Goal: Check status: Check status

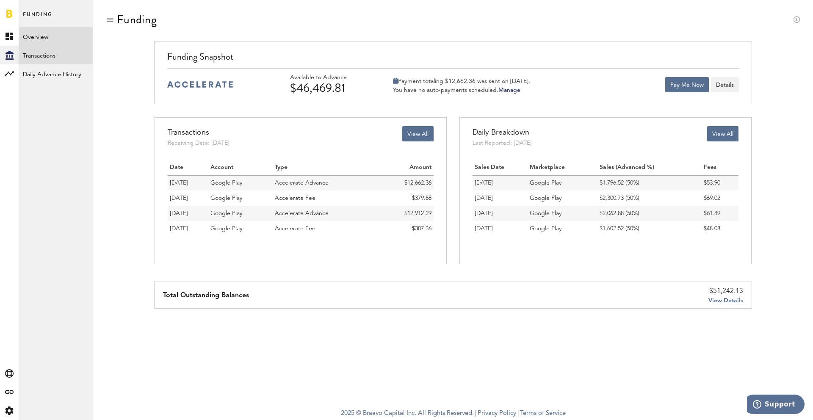
click at [36, 58] on link "Transactions" at bounding box center [56, 55] width 74 height 19
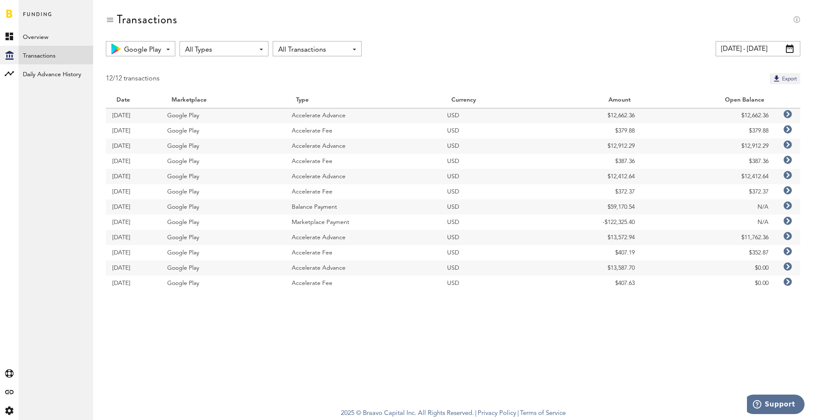
click at [217, 48] on span "All Types" at bounding box center [219, 50] width 69 height 14
click at [216, 115] on span "Balance Payment" at bounding box center [224, 114] width 72 height 14
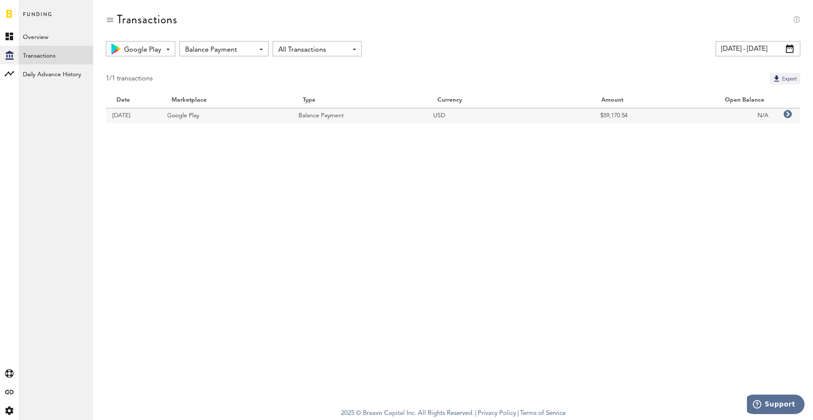
click at [202, 45] on span "Balance Payment" at bounding box center [219, 50] width 69 height 14
click at [202, 65] on span "All Types" at bounding box center [224, 68] width 72 height 14
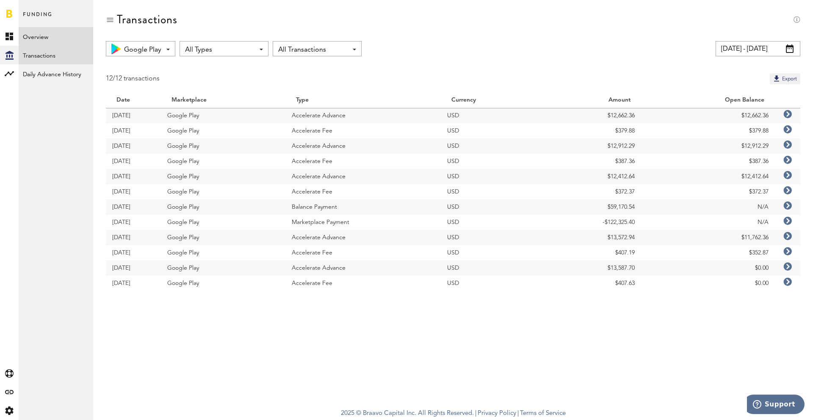
click at [38, 33] on link "Overview" at bounding box center [56, 36] width 74 height 19
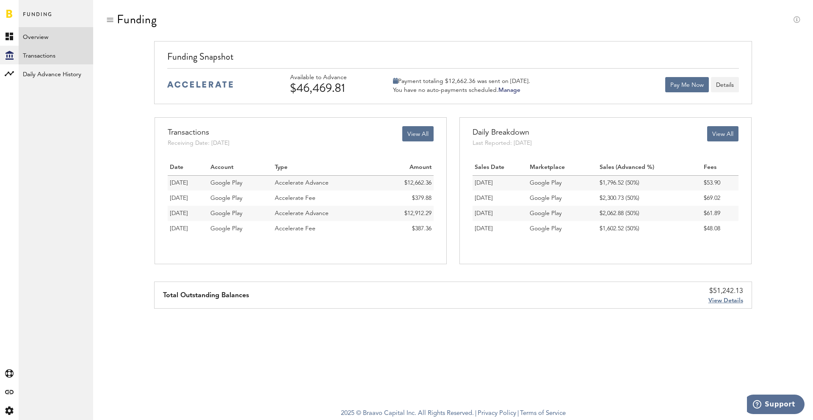
click at [42, 54] on link "Transactions" at bounding box center [56, 55] width 74 height 19
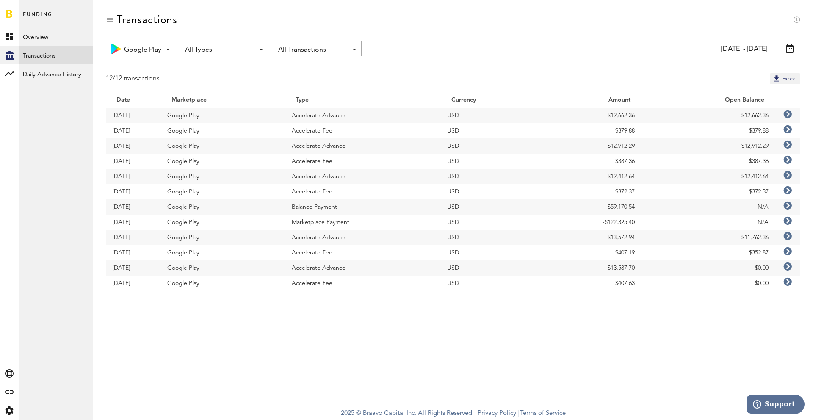
click at [157, 50] on span "Google Play" at bounding box center [142, 50] width 37 height 14
click at [10, 411] on icon "Created with Sketch." at bounding box center [9, 410] width 8 height 8
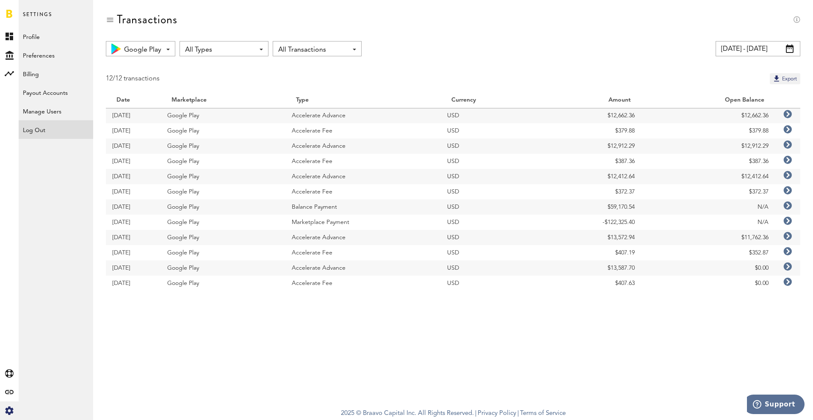
click at [30, 129] on div "Log Out" at bounding box center [56, 127] width 74 height 15
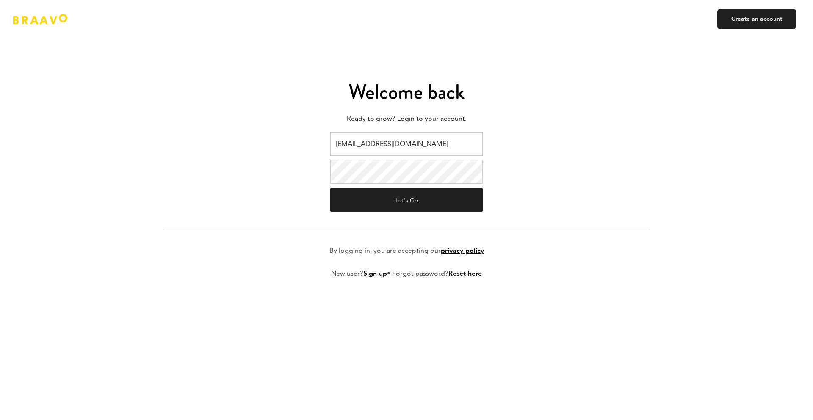
click at [373, 138] on input "v.kistruga@plink.tech" at bounding box center [406, 144] width 152 height 24
type input "braavo@safecalls.live"
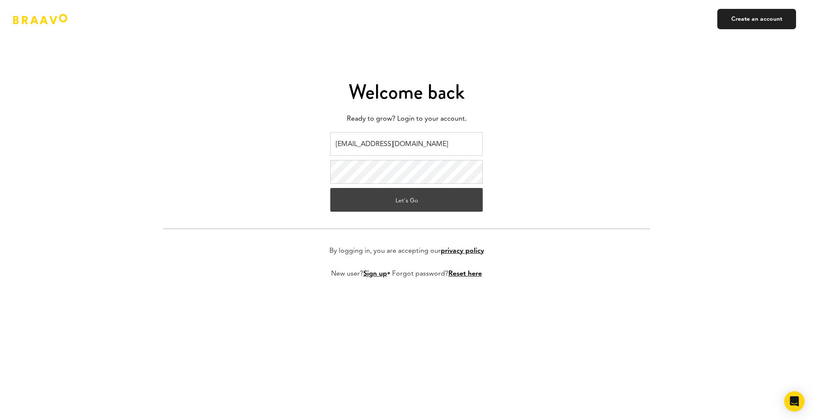
click at [395, 195] on button "Let's Go" at bounding box center [406, 200] width 152 height 24
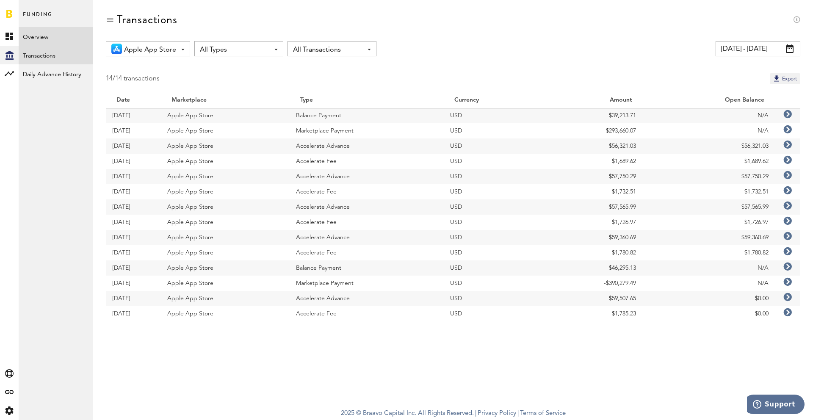
click at [41, 36] on link "Overview" at bounding box center [56, 36] width 74 height 19
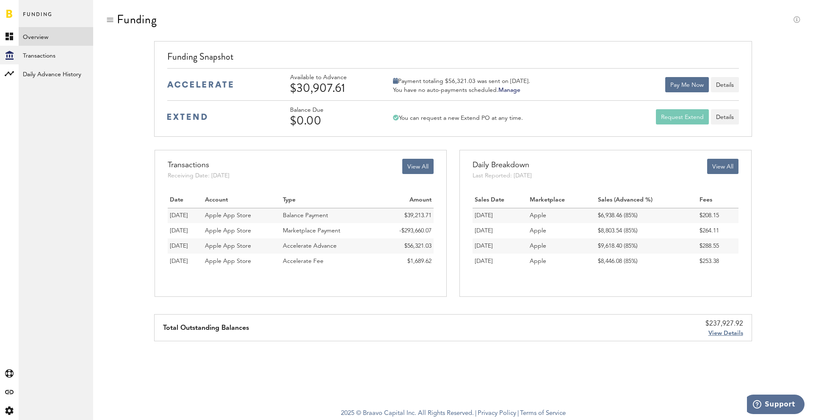
click at [392, 17] on div "Funding" at bounding box center [453, 27] width 694 height 28
